Goal: Navigation & Orientation: Go to known website

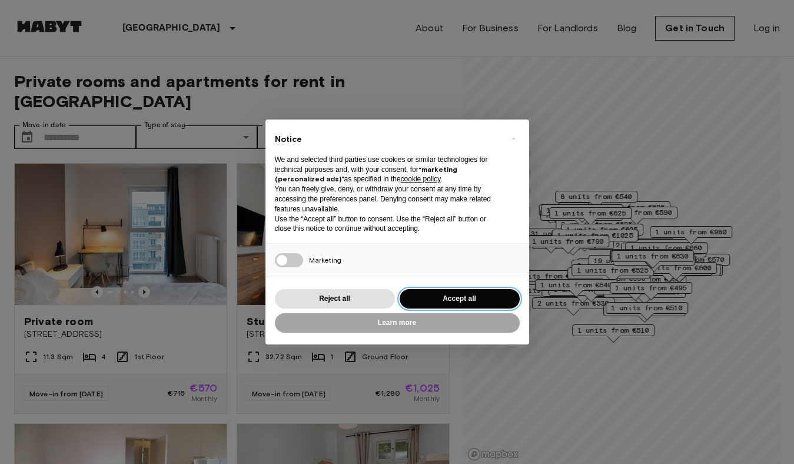
click at [426, 300] on button "Accept all" at bounding box center [460, 298] width 120 height 19
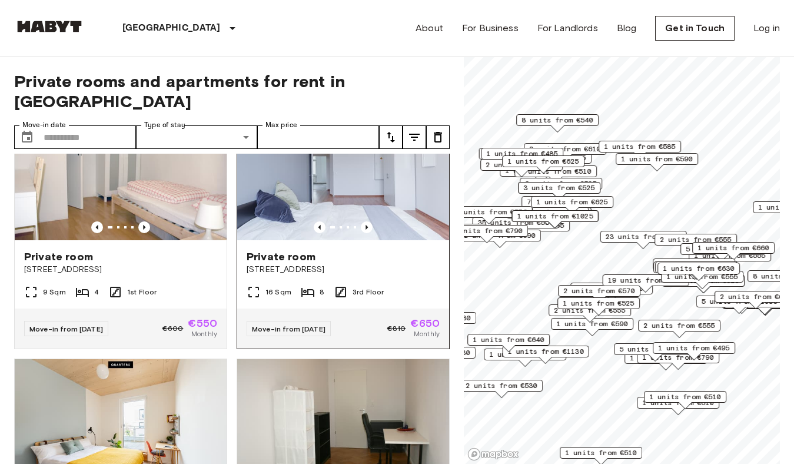
scroll to position [587, 0]
